Goal: Task Accomplishment & Management: Use online tool/utility

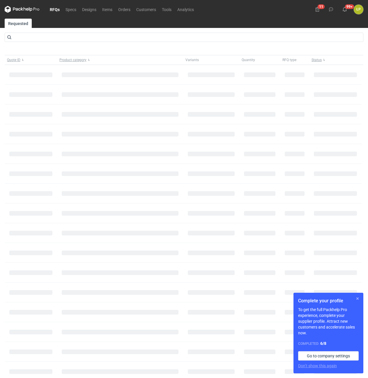
click at [357, 298] on button "button" at bounding box center [357, 298] width 7 height 7
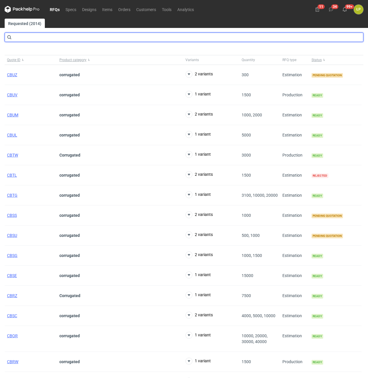
click at [85, 38] on input "text" at bounding box center [184, 37] width 358 height 9
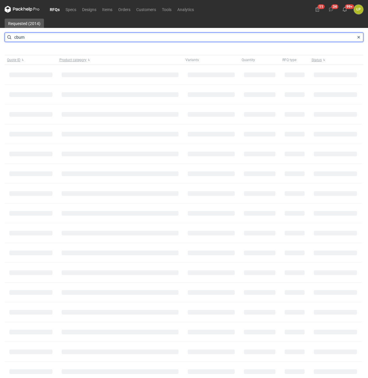
type input "cbum"
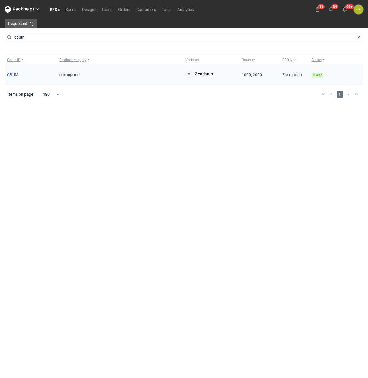
click at [10, 74] on span "CBUM" at bounding box center [12, 74] width 11 height 5
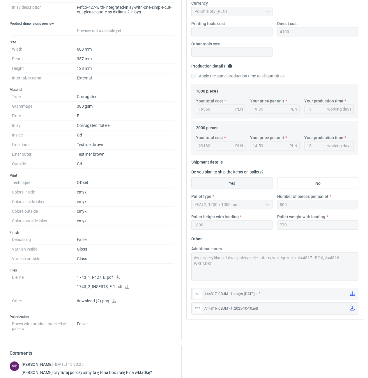
scroll to position [99, 0]
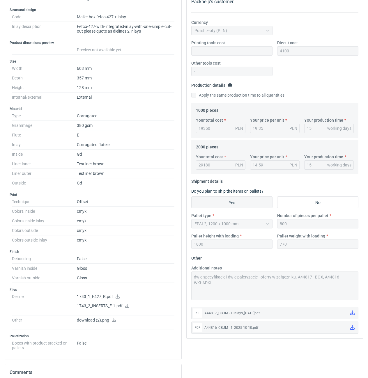
click at [235, 328] on div "A44816_CBUM - 1_2025-10-10.pdf" at bounding box center [274, 328] width 141 height 6
click at [350, 328] on icon at bounding box center [352, 327] width 5 height 5
click at [351, 310] on link at bounding box center [351, 313] width 9 height 10
click at [351, 328] on icon at bounding box center [352, 327] width 5 height 5
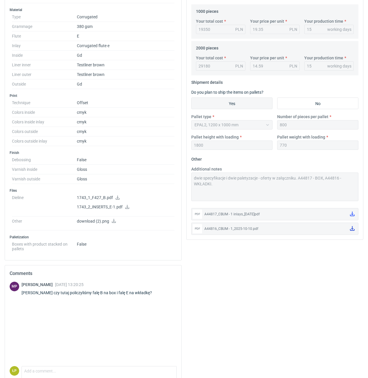
scroll to position [225, 0]
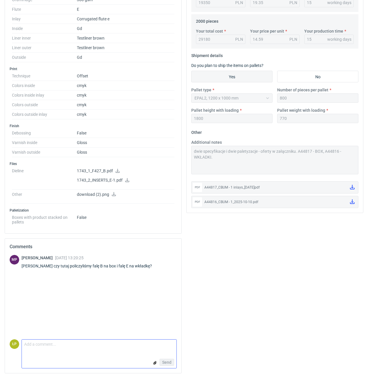
click at [103, 347] on textarea "Comment message" at bounding box center [99, 345] width 154 height 12
type textarea "liczone wg specyfikacji - fala e"
click at [170, 362] on span "Send" at bounding box center [166, 362] width 9 height 4
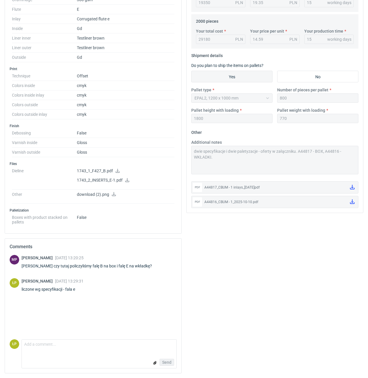
drag, startPoint x: 65, startPoint y: 289, endPoint x: 17, endPoint y: 290, distance: 47.7
click at [17, 290] on div "ŁP [PERSON_NAME] [DATE] 13:29:31 liczone wg specyfikacji - fala e" at bounding box center [93, 286] width 167 height 16
click at [56, 293] on div "[PERSON_NAME] [DATE] 13:29:31 liczone wg specyfikacji - fala e" at bounding box center [53, 286] width 62 height 16
drag, startPoint x: 87, startPoint y: 290, endPoint x: 22, endPoint y: 290, distance: 65.5
click at [22, 290] on div "liczone wg specyfikacji - fala e" at bounding box center [53, 289] width 62 height 6
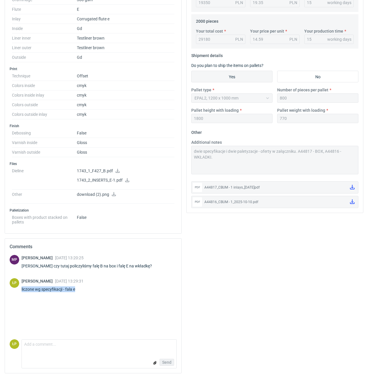
drag, startPoint x: 22, startPoint y: 290, endPoint x: 85, endPoint y: 291, distance: 63.4
click at [83, 291] on div "liczone wg specyfikacji - fala e" at bounding box center [53, 289] width 62 height 6
copy div "liczone wg specyfikacji - fala e"
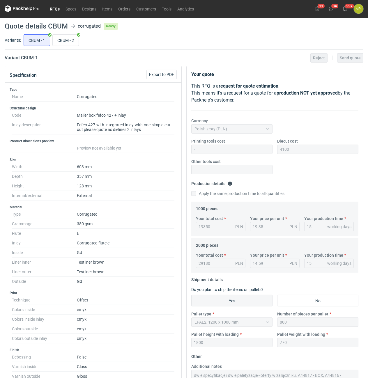
scroll to position [0, 0]
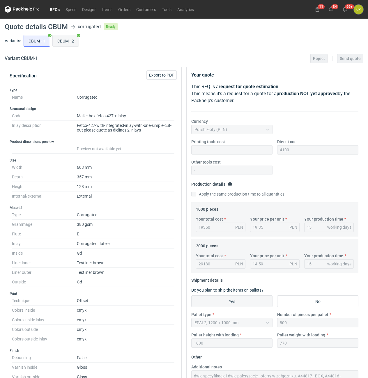
click at [68, 42] on input "CBUM - 2" at bounding box center [66, 40] width 26 height 11
radio input "true"
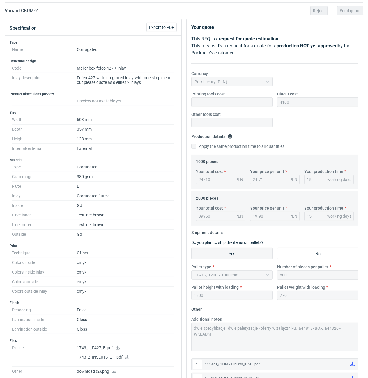
scroll to position [225, 0]
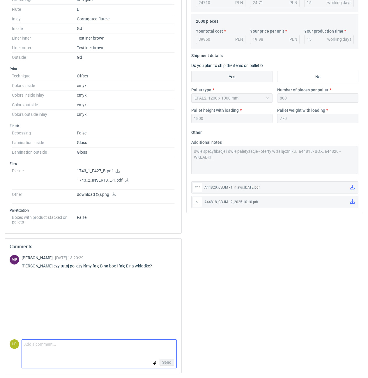
click at [110, 344] on textarea "Comment message" at bounding box center [99, 345] width 154 height 12
paste textarea "liczone wg specyfikacji - fala e"
type textarea "liczone wg specyfikacji - fala e"
click at [168, 364] on span "Send" at bounding box center [166, 362] width 9 height 4
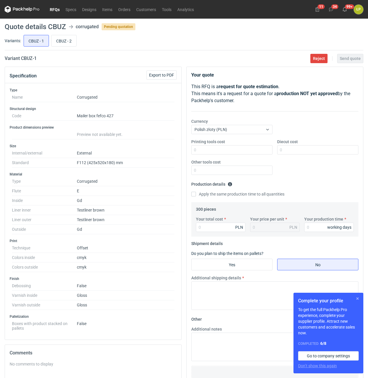
click at [358, 300] on button "button" at bounding box center [357, 298] width 7 height 7
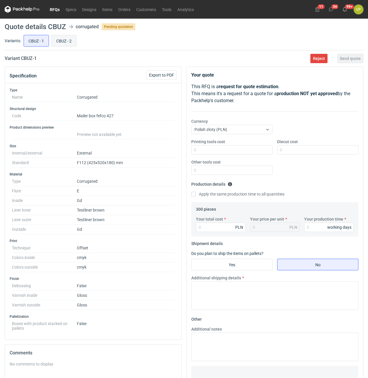
click at [65, 41] on input "CBUZ - 2" at bounding box center [63, 40] width 25 height 11
radio input "true"
